Goal: Task Accomplishment & Management: Manage account settings

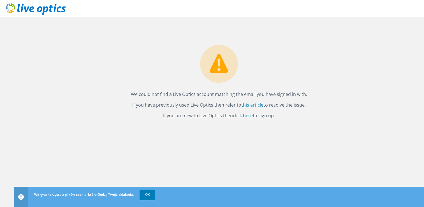
click at [51, 134] on div "We could not find a Live Optics account matching the email you have signed in w…" at bounding box center [219, 112] width 410 height 190
click at [245, 115] on link "click here" at bounding box center [243, 115] width 20 height 6
click at [152, 193] on link "OK" at bounding box center [147, 194] width 16 height 10
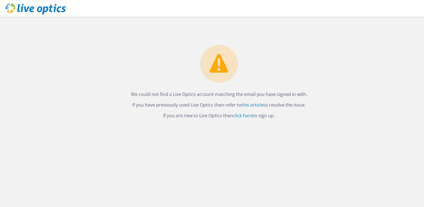
drag, startPoint x: 292, startPoint y: 117, endPoint x: 124, endPoint y: 89, distance: 169.8
click at [124, 89] on div "We could not find a Live Optics account matching the email you have signed in w…" at bounding box center [219, 68] width 410 height 103
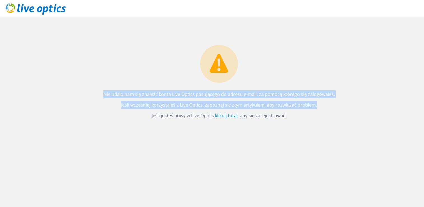
click at [255, 159] on div "Nie udało nam się znaleźć konta Live Optics pasującego do adresu e-mail, za pom…" at bounding box center [219, 112] width 410 height 190
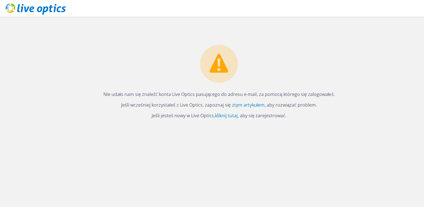
click at [359, 13] on header at bounding box center [212, 8] width 424 height 17
drag, startPoint x: 131, startPoint y: 97, endPoint x: 291, endPoint y: 115, distance: 161.0
click at [291, 115] on div "We could not find a Live Optics account matching the email you have signed in w…" at bounding box center [219, 68] width 410 height 103
drag, startPoint x: 291, startPoint y: 115, endPoint x: 247, endPoint y: 105, distance: 45.4
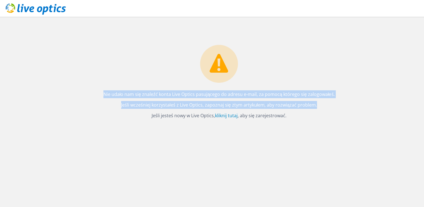
click at [273, 169] on div "Nie udało nam się znaleźć konta Live Optics pasującego do adresu e-mail, za pom…" at bounding box center [219, 112] width 410 height 190
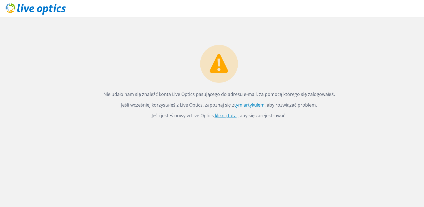
click at [221, 116] on link "kliknij tutaj" at bounding box center [226, 115] width 23 height 6
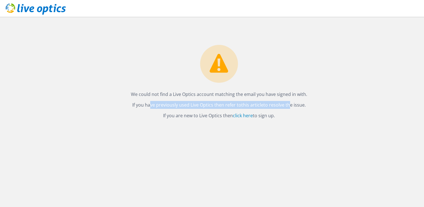
drag, startPoint x: 124, startPoint y: 104, endPoint x: 304, endPoint y: 109, distance: 179.6
click at [302, 109] on div "We could not find a Live Optics account matching the email you have signed in w…" at bounding box center [219, 68] width 410 height 103
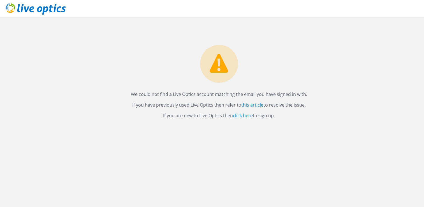
click at [370, 73] on div "We could not find a Live Optics account matching the email you have signed in w…" at bounding box center [219, 68] width 410 height 103
click at [244, 116] on link "click here" at bounding box center [243, 115] width 20 height 6
